Goal: Book appointment/travel/reservation

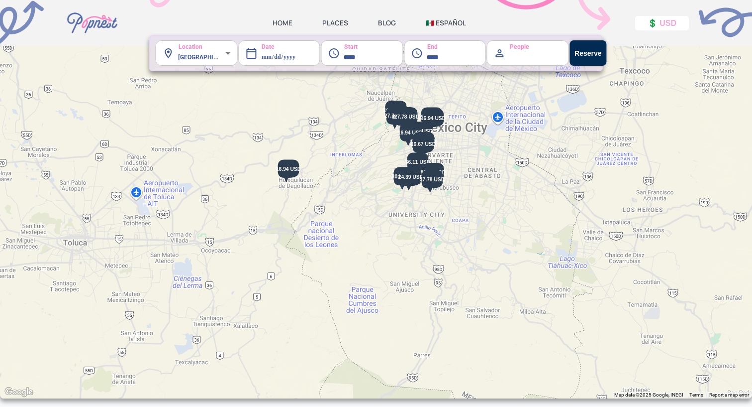
click at [292, 170] on img at bounding box center [289, 169] width 30 height 25
click at [406, 178] on img at bounding box center [411, 177] width 30 height 25
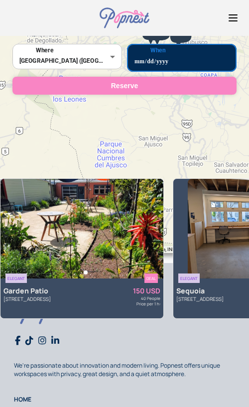
scroll to position [159, 0]
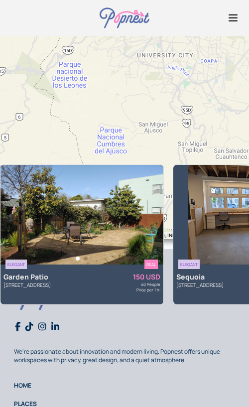
click at [80, 237] on img at bounding box center [81, 215] width 163 height 100
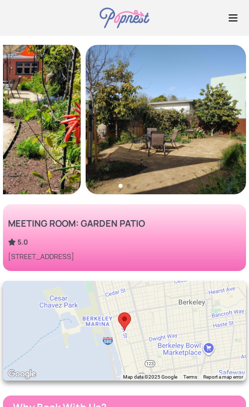
click at [31, 115] on img at bounding box center [0, 119] width 160 height 149
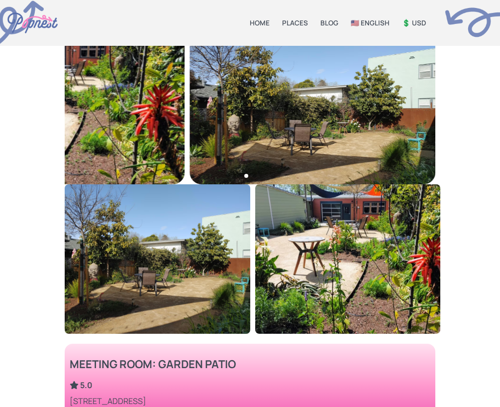
click at [262, 22] on link "HOME" at bounding box center [260, 22] width 20 height 9
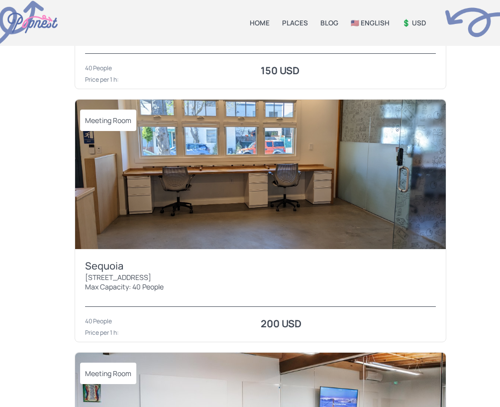
click at [274, 226] on img at bounding box center [260, 174] width 371 height 149
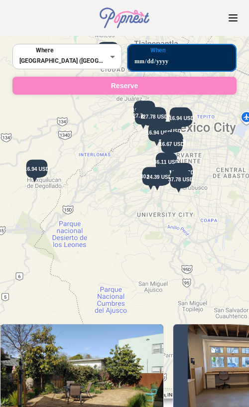
click at [150, 66] on input "**********" at bounding box center [181, 57] width 109 height 25
type input "**********"
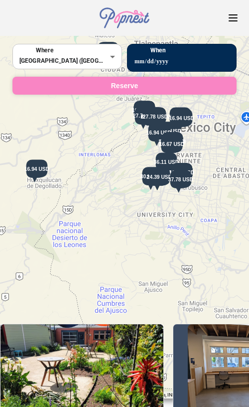
click at [136, 89] on button "Reserve" at bounding box center [124, 86] width 224 height 18
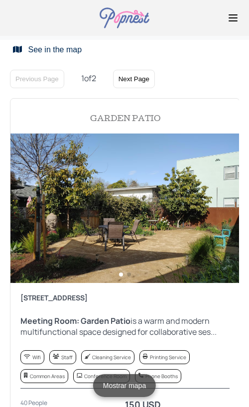
click at [62, 50] on button "See in the map" at bounding box center [47, 50] width 75 height 10
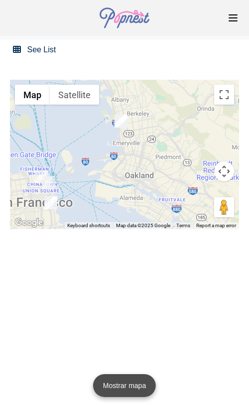
click at [128, 381] on button "Mostrar mapa" at bounding box center [124, 385] width 63 height 23
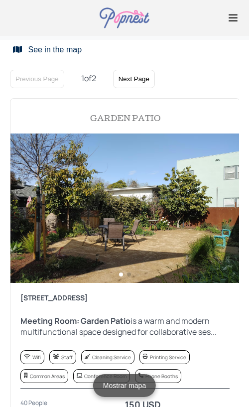
scroll to position [1, 0]
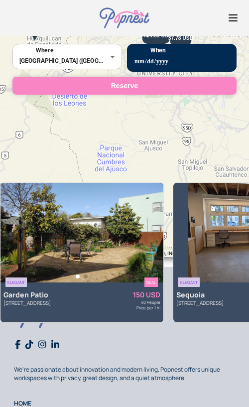
click at [94, 270] on div at bounding box center [81, 275] width 163 height 11
